Goal: Transaction & Acquisition: Purchase product/service

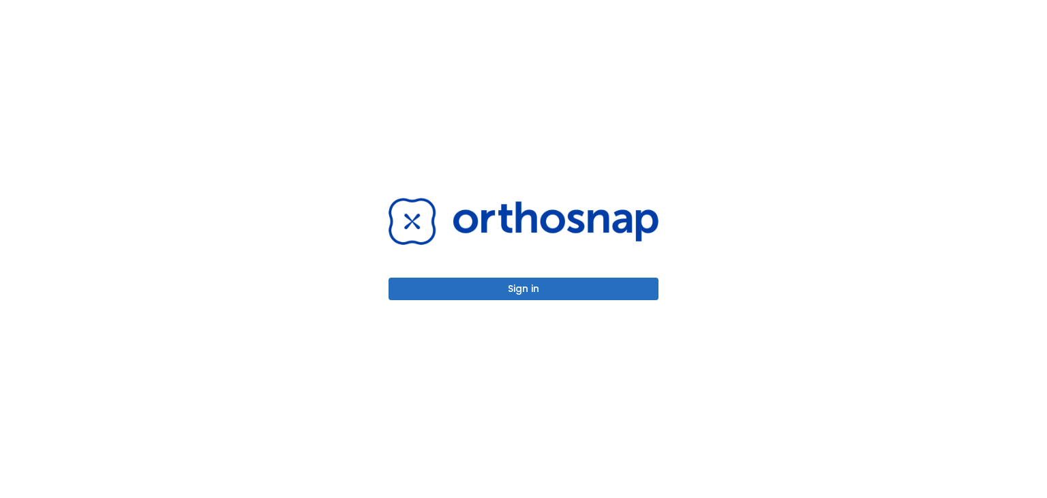
click at [518, 290] on button "Sign in" at bounding box center [524, 289] width 270 height 23
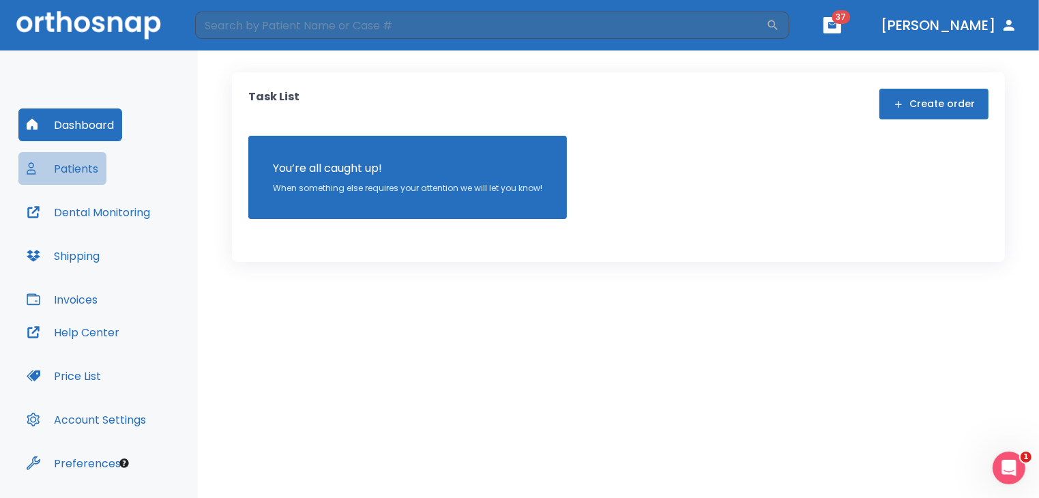
click at [85, 181] on button "Patients" at bounding box center [62, 168] width 88 height 33
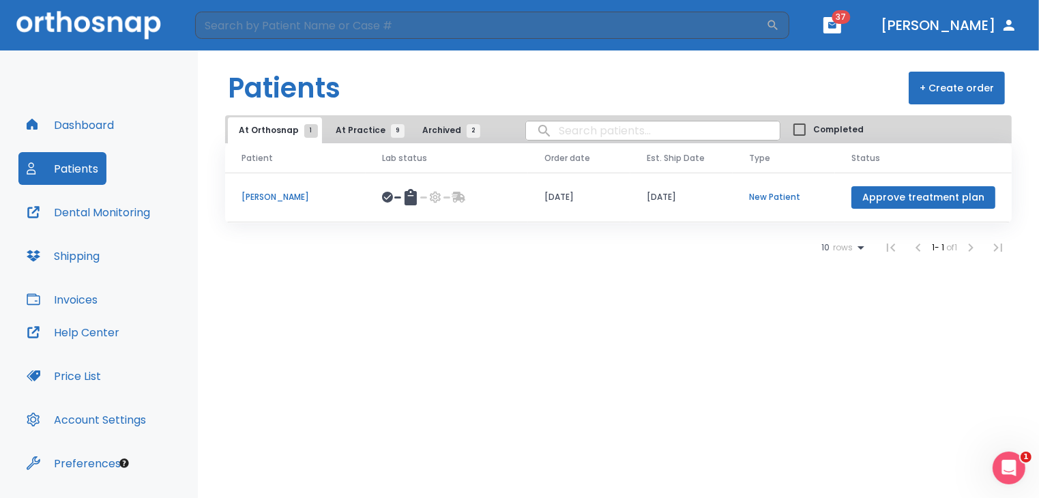
click at [87, 298] on button "Invoices" at bounding box center [61, 299] width 87 height 33
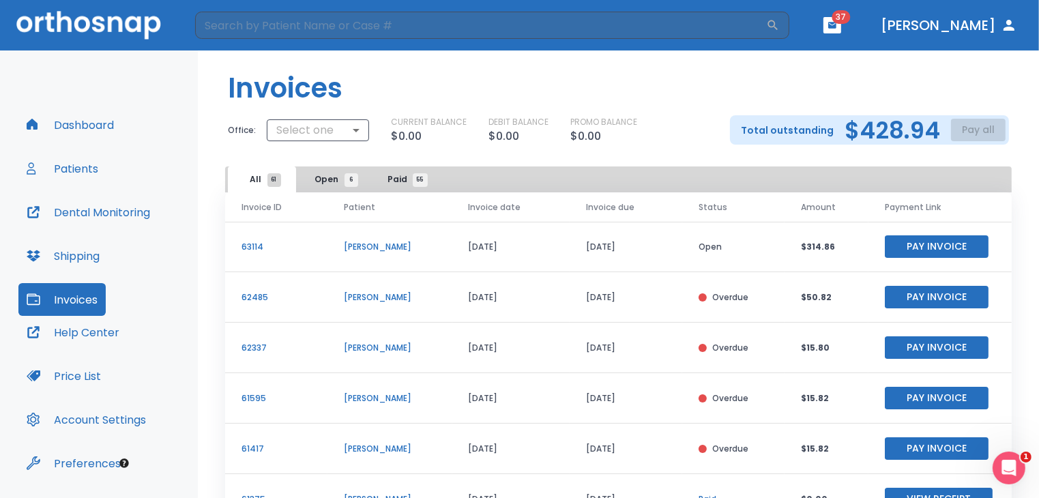
click at [250, 245] on p "63114" at bounding box center [276, 247] width 70 height 12
click at [911, 243] on button "Pay Invoice" at bounding box center [936, 246] width 104 height 23
click at [902, 297] on button "Pay Invoice" at bounding box center [936, 297] width 104 height 23
click at [911, 341] on button "Pay Invoice" at bounding box center [936, 347] width 104 height 23
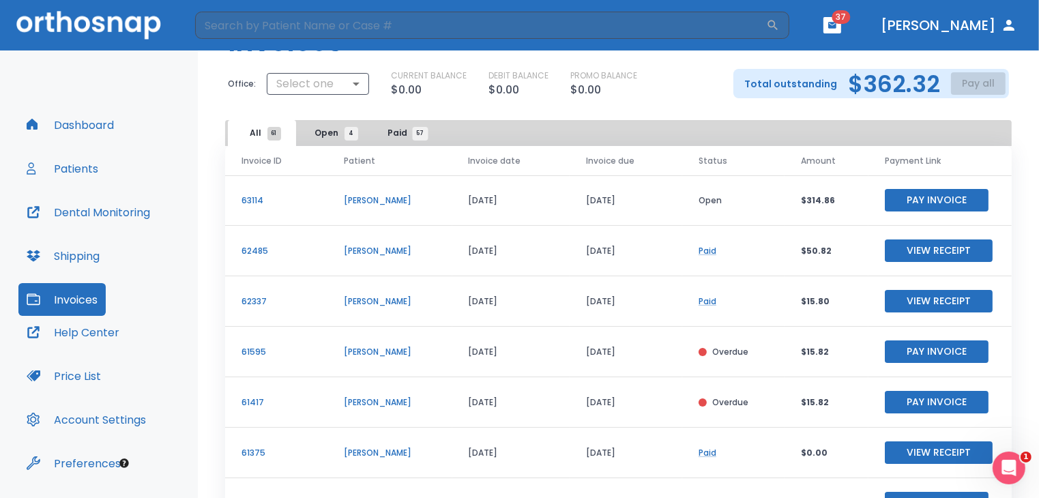
scroll to position [103, 0]
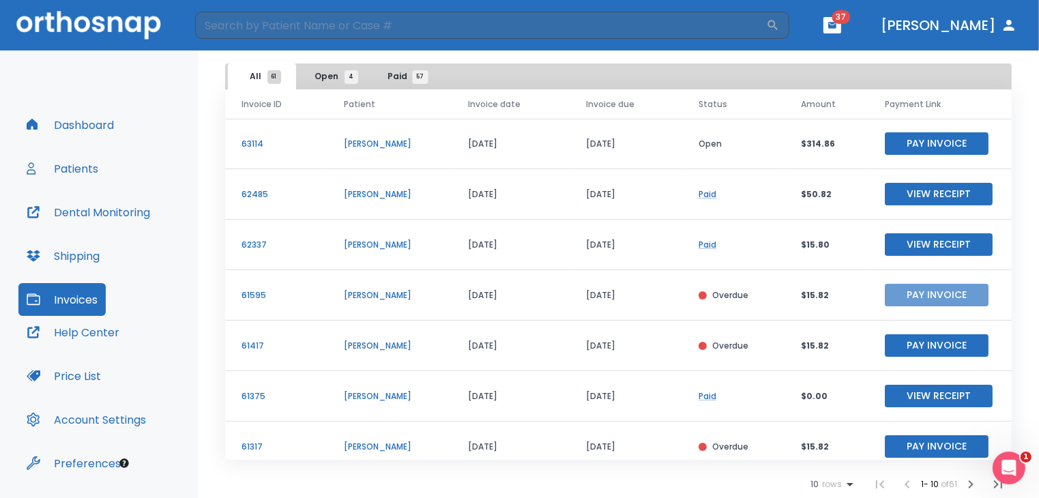
click at [921, 290] on button "Pay Invoice" at bounding box center [936, 295] width 104 height 23
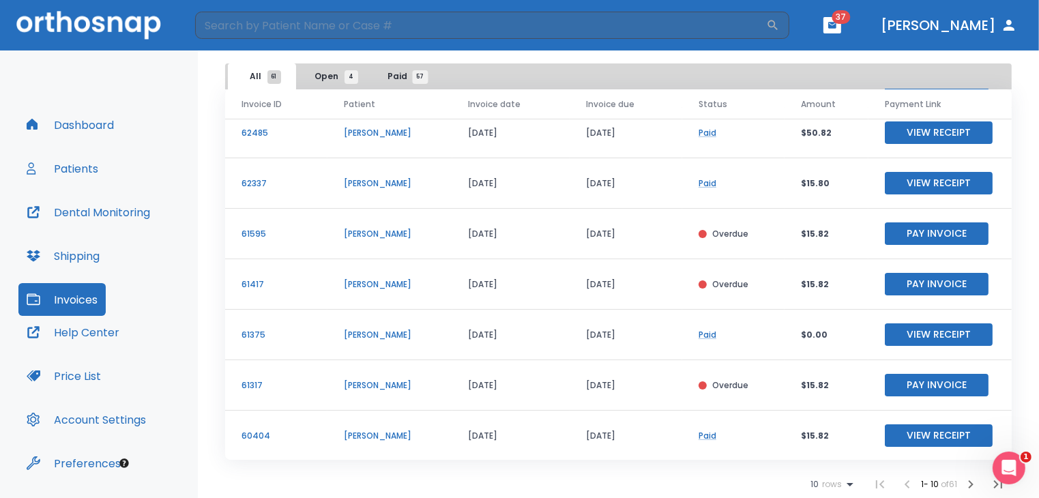
scroll to position [62, 0]
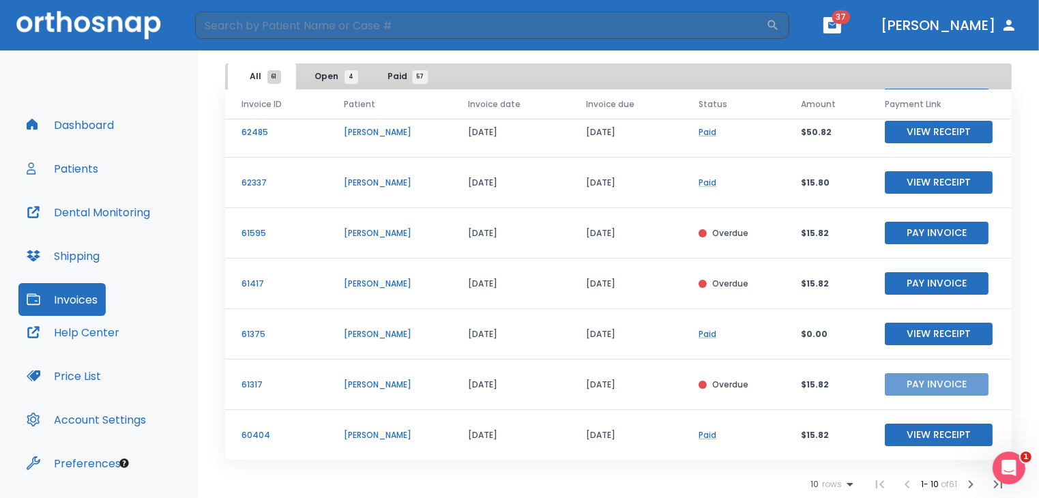
click at [930, 373] on button "Pay Invoice" at bounding box center [936, 384] width 104 height 23
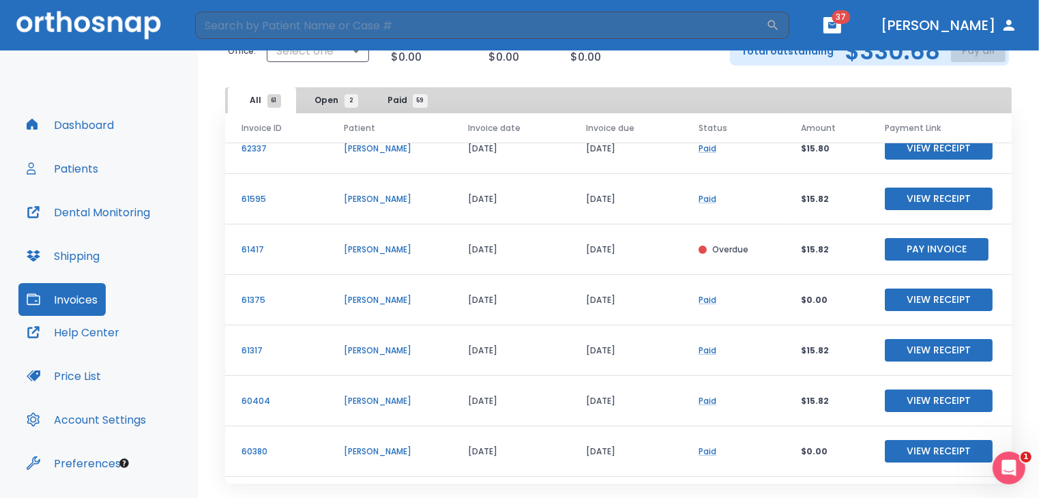
scroll to position [128, 0]
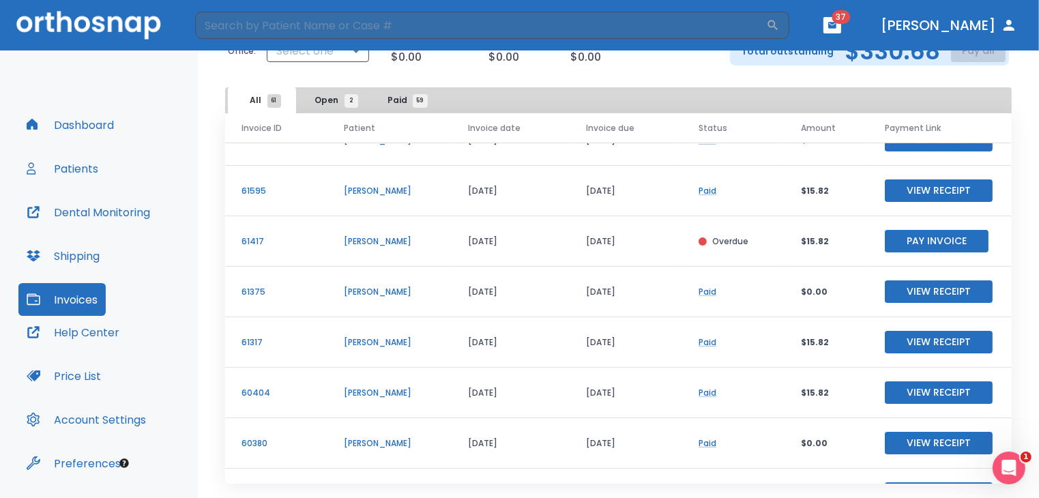
click at [945, 234] on button "Pay Invoice" at bounding box center [936, 241] width 104 height 23
